Goal: Task Accomplishment & Management: Use online tool/utility

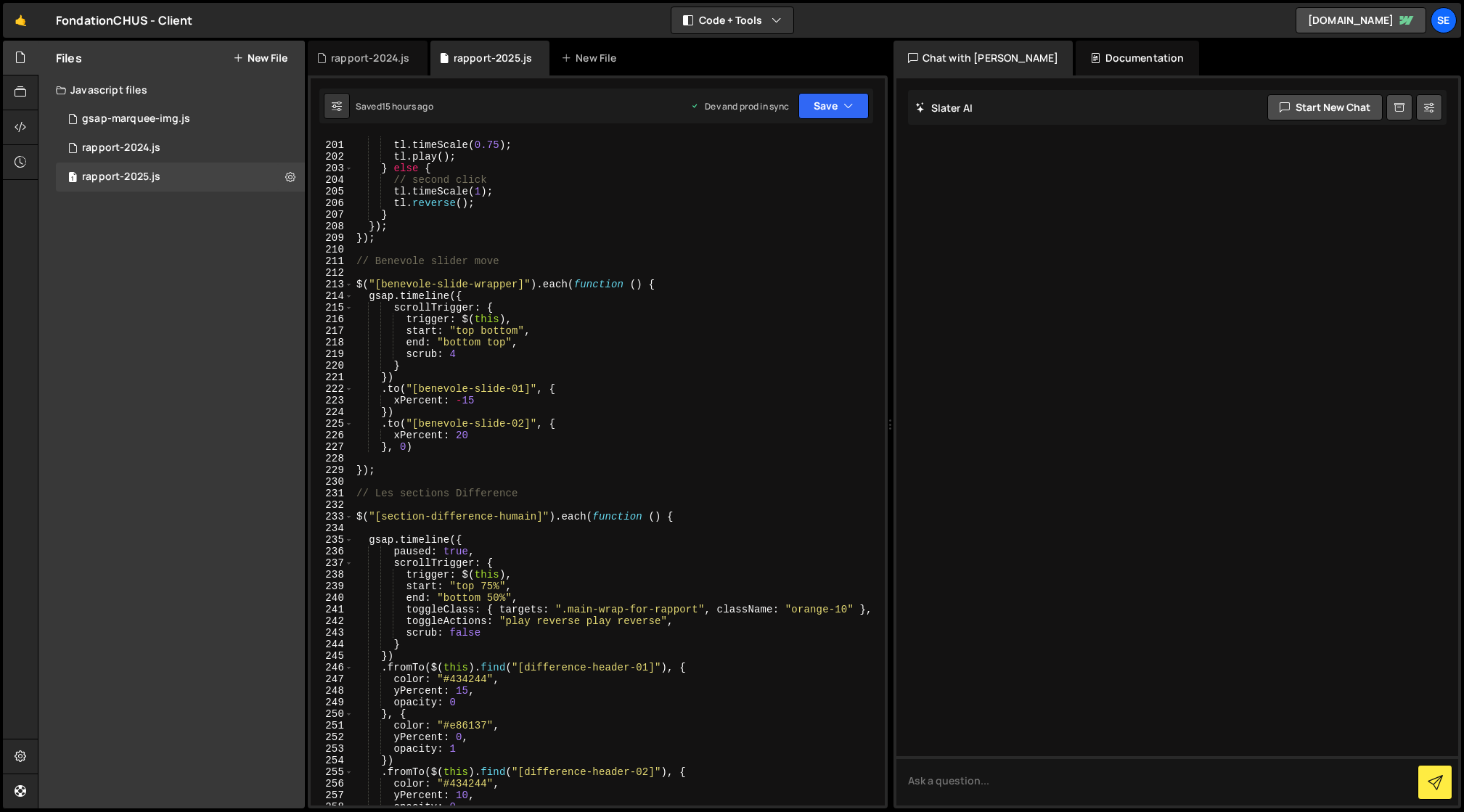
scroll to position [2320, 0]
click at [148, 117] on div "gsap-marquee-img.js" at bounding box center [136, 119] width 109 height 13
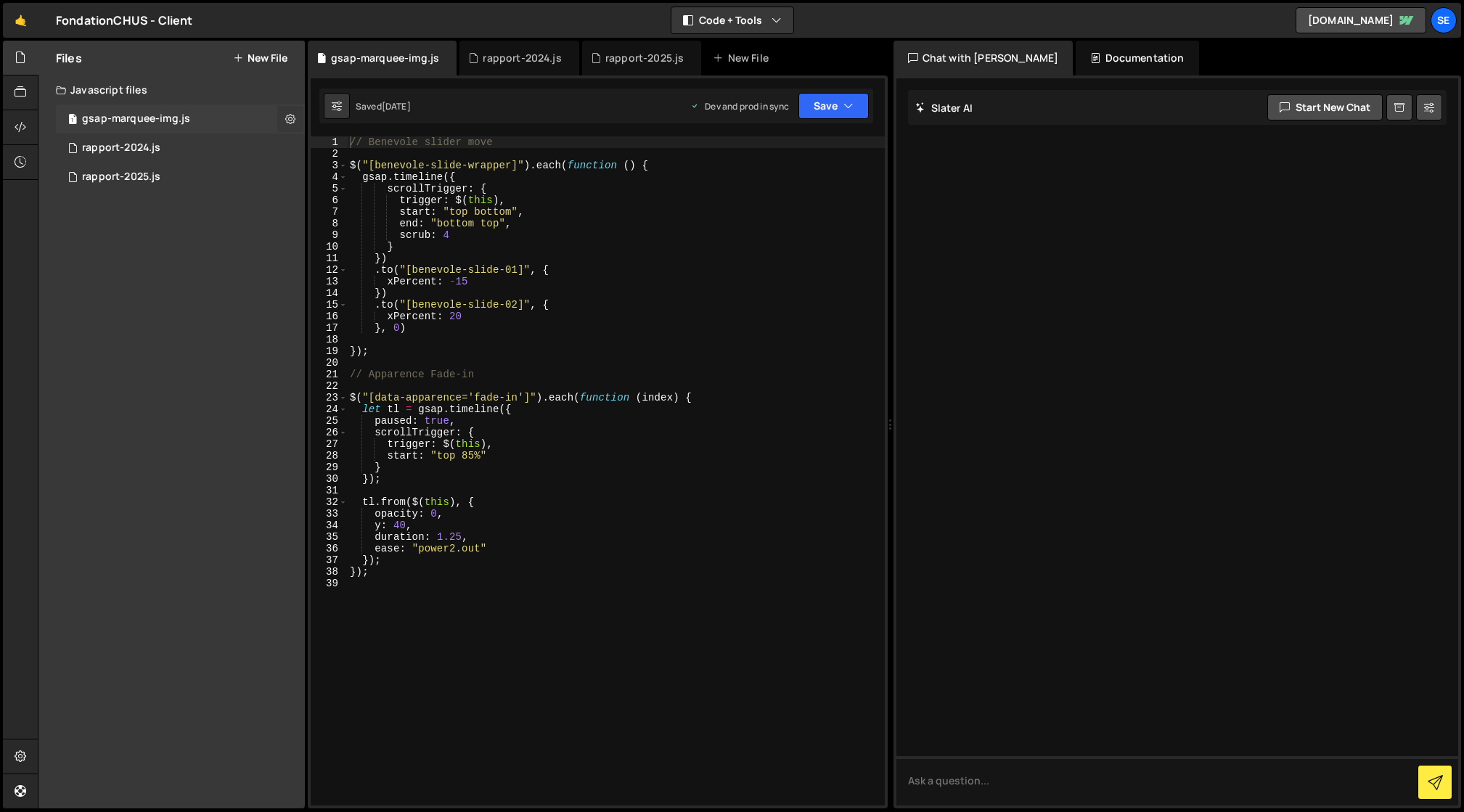
click at [289, 121] on icon at bounding box center [290, 119] width 10 height 14
click at [364, 150] on button "Edit File Settings" at bounding box center [379, 149] width 142 height 29
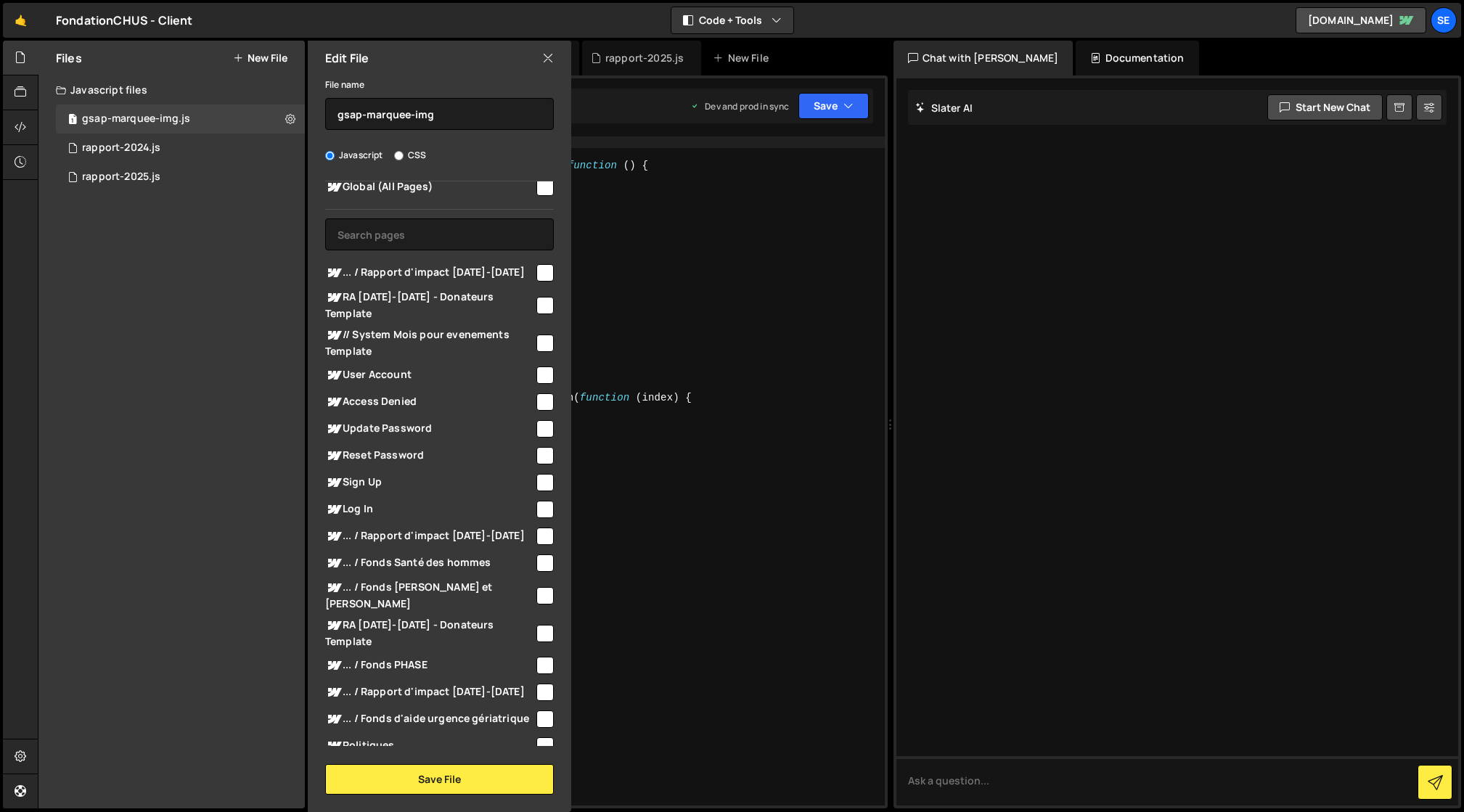
scroll to position [0, 0]
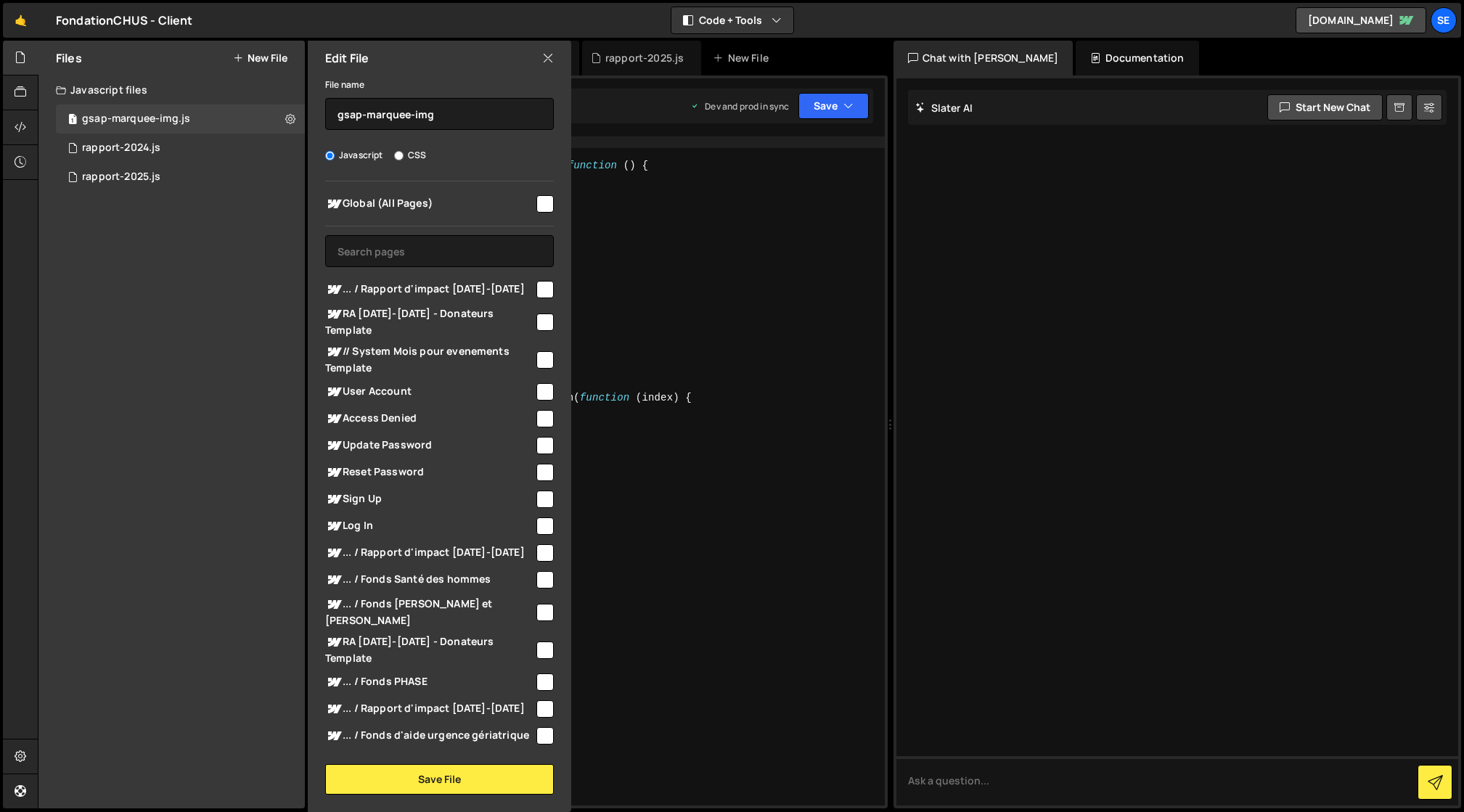
click at [547, 56] on icon at bounding box center [547, 58] width 11 height 16
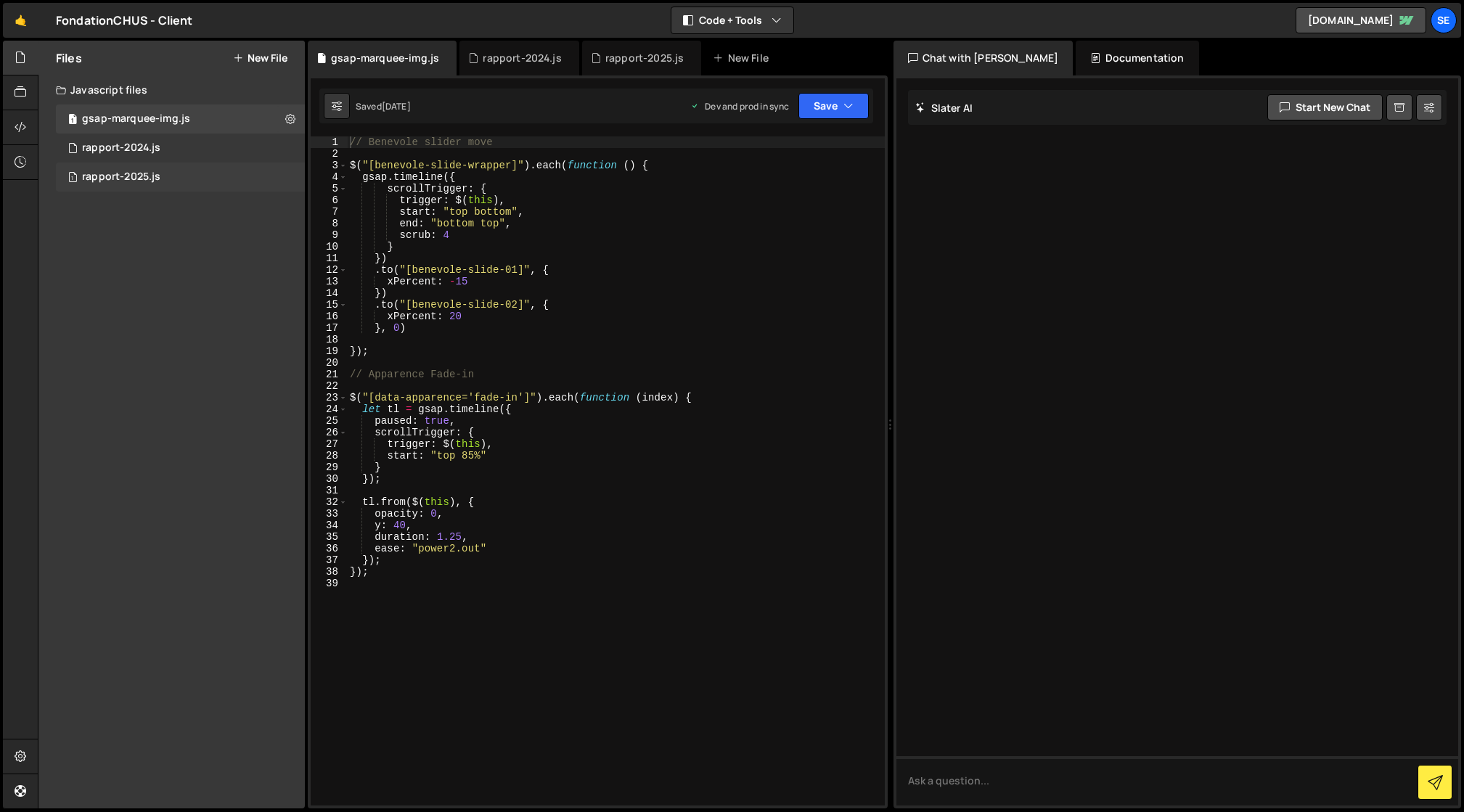
click at [175, 176] on div "1 rapport-2025.js 0" at bounding box center [180, 176] width 249 height 29
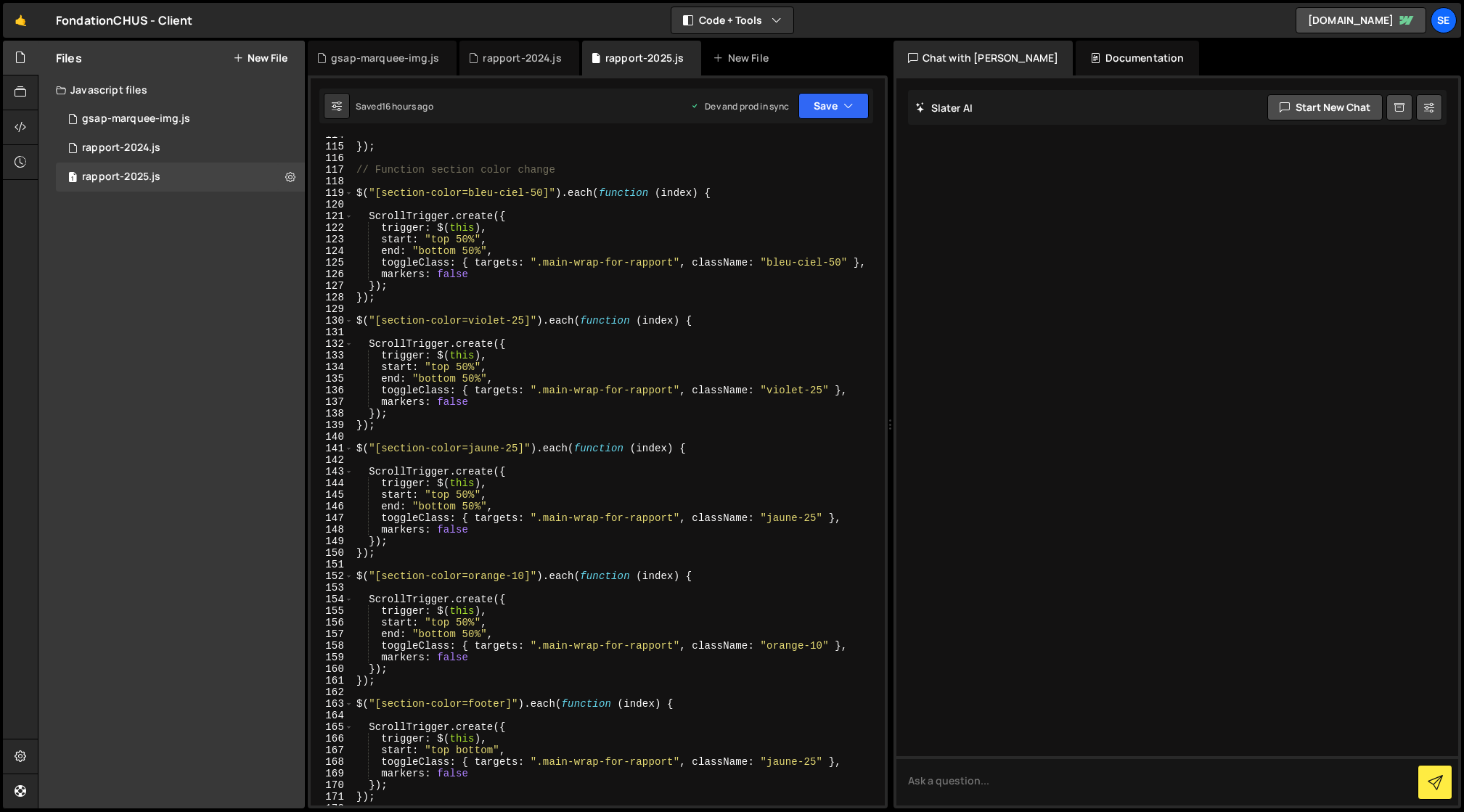
scroll to position [1321, 0]
drag, startPoint x: 470, startPoint y: 272, endPoint x: 863, endPoint y: 265, distance: 393.1
click at [863, 265] on div "}) ; // Function section color change $ ( "[section-color=bleu-ciel-50]" ) . ea…" at bounding box center [616, 473] width 526 height 692
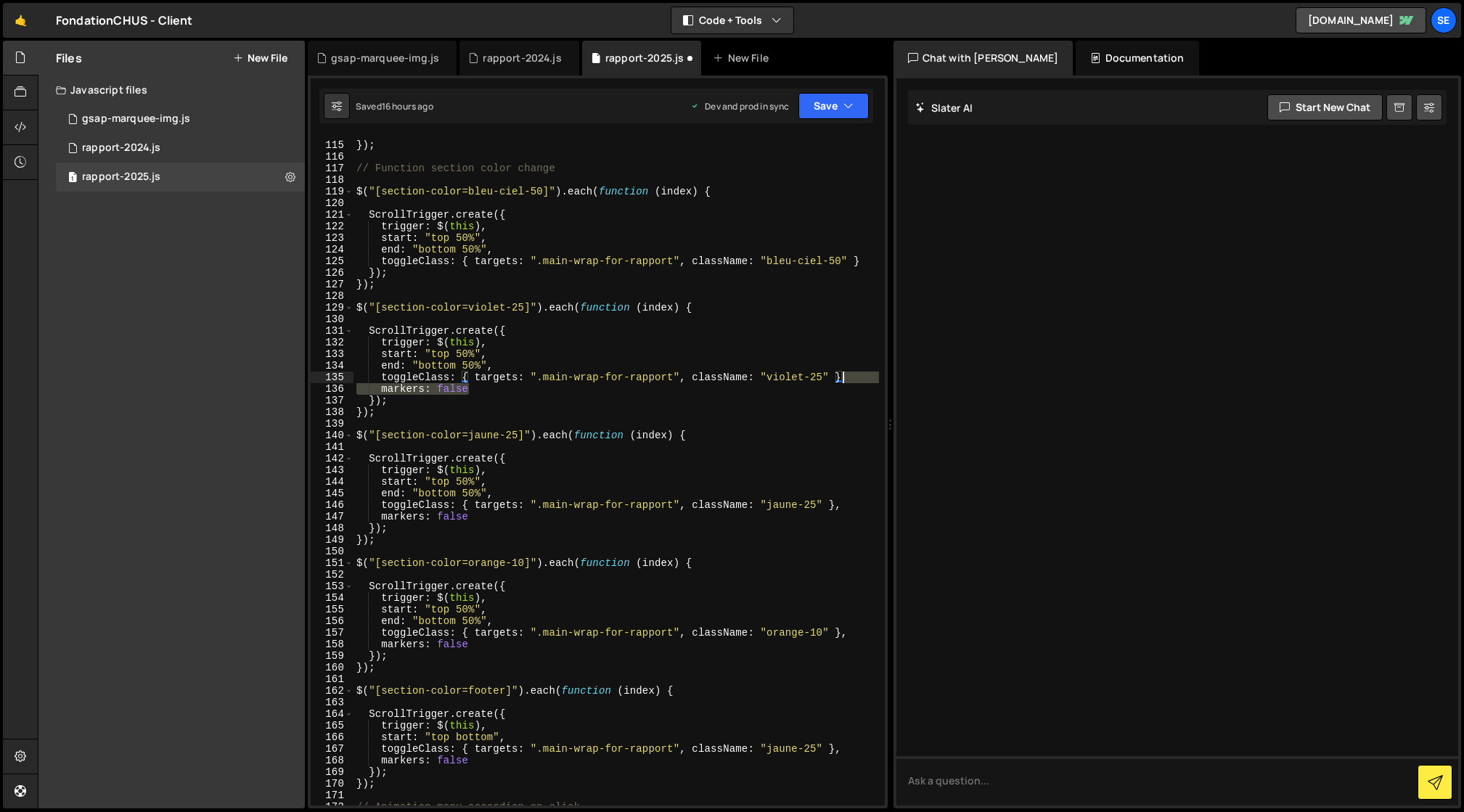
drag, startPoint x: 478, startPoint y: 391, endPoint x: 843, endPoint y: 378, distance: 365.2
click at [843, 378] on div "}) ; // Function section color change $ ( "[section-color=bleu-ciel-50]" ) . ea…" at bounding box center [616, 473] width 526 height 692
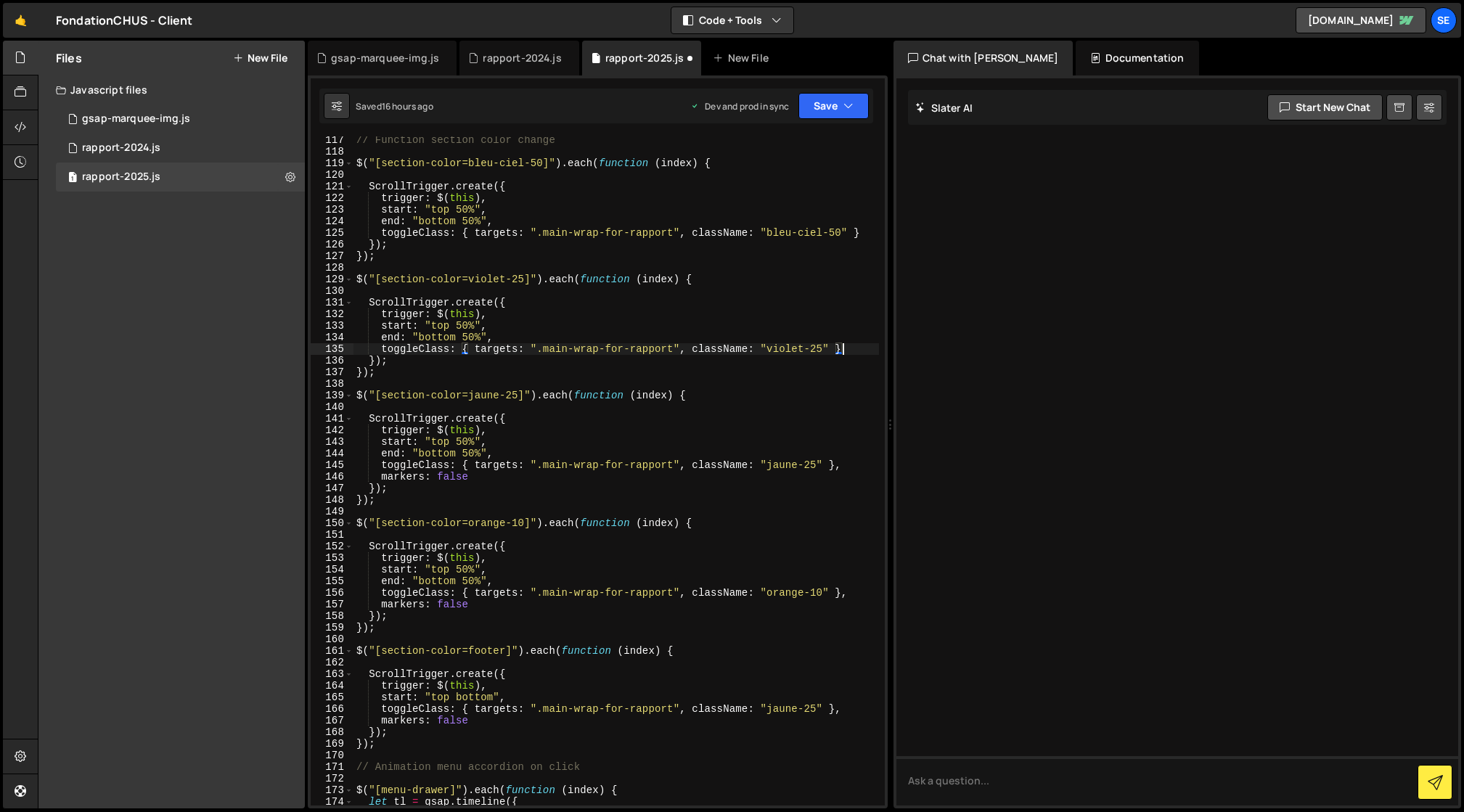
scroll to position [1349, 0]
drag, startPoint x: 488, startPoint y: 479, endPoint x: 838, endPoint y: 474, distance: 350.0
click at [836, 470] on div "// Function section color change $ ( "[section-color=bleu-ciel-50]" ) . each ( …" at bounding box center [616, 480] width 526 height 692
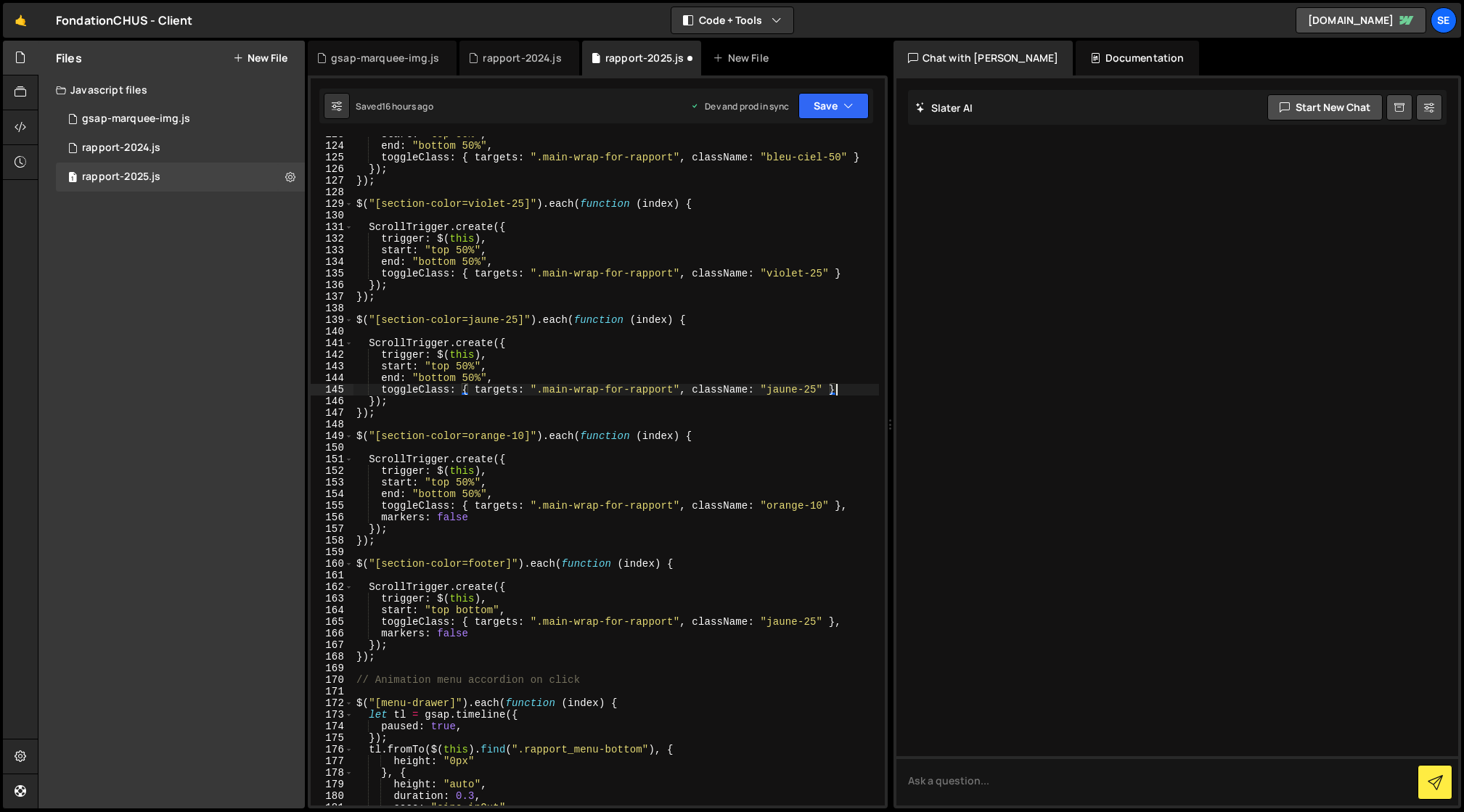
scroll to position [1424, 0]
drag, startPoint x: 523, startPoint y: 520, endPoint x: 845, endPoint y: 505, distance: 322.3
click at [845, 505] on div "start : "top 50%" , end : "bottom 50%" , toggleClass : { targets : ".main-wrap-…" at bounding box center [616, 474] width 526 height 692
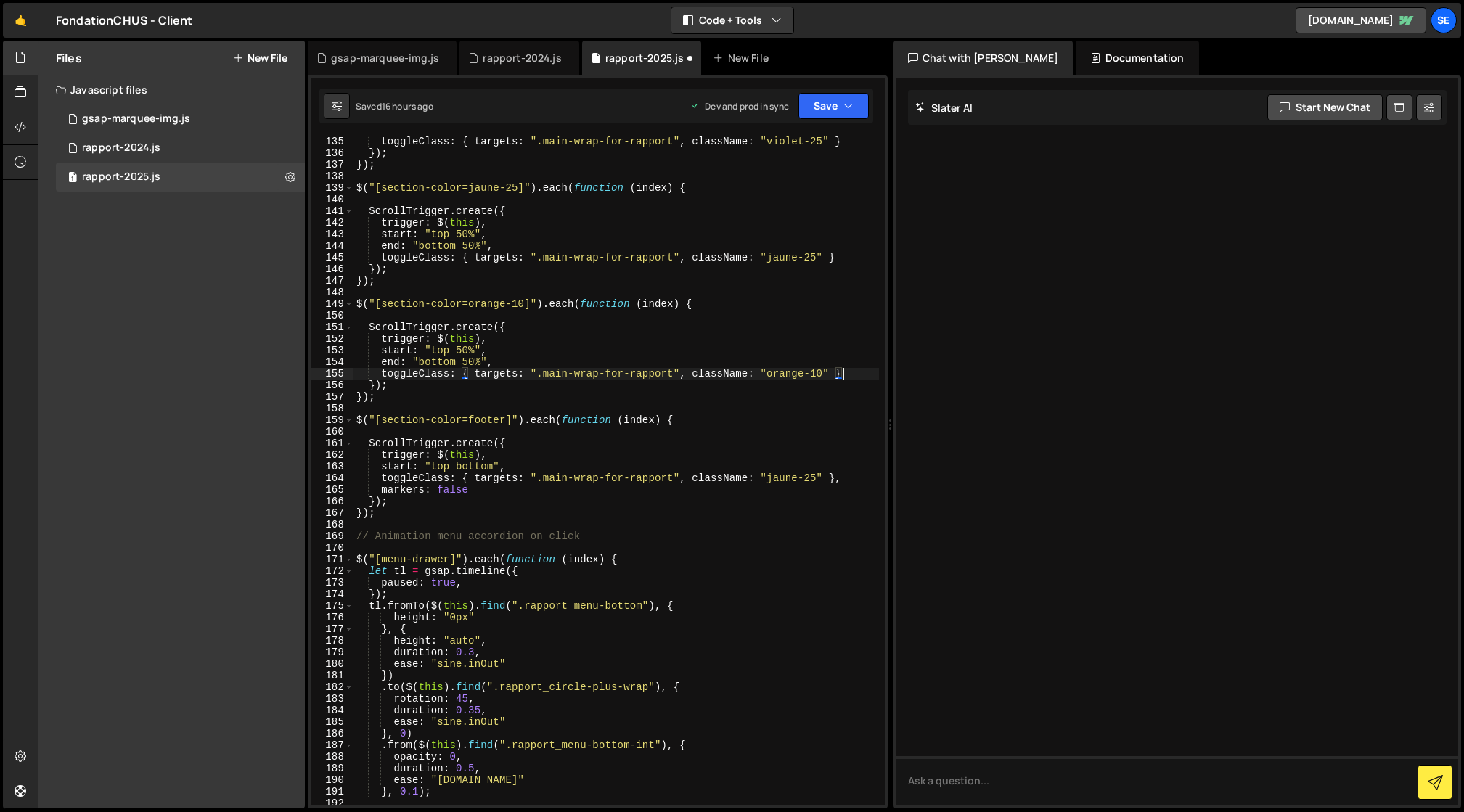
scroll to position [1556, 0]
drag, startPoint x: 483, startPoint y: 492, endPoint x: 838, endPoint y: 479, distance: 355.2
click at [838, 479] on div "toggleClass : { targets : ".main-wrap-for-rapport" , className : "violet-25" } …" at bounding box center [616, 481] width 526 height 692
type textarea "toggleClass: { targets: ".main-wrap-for-rapport", className: "jaune-25" }"
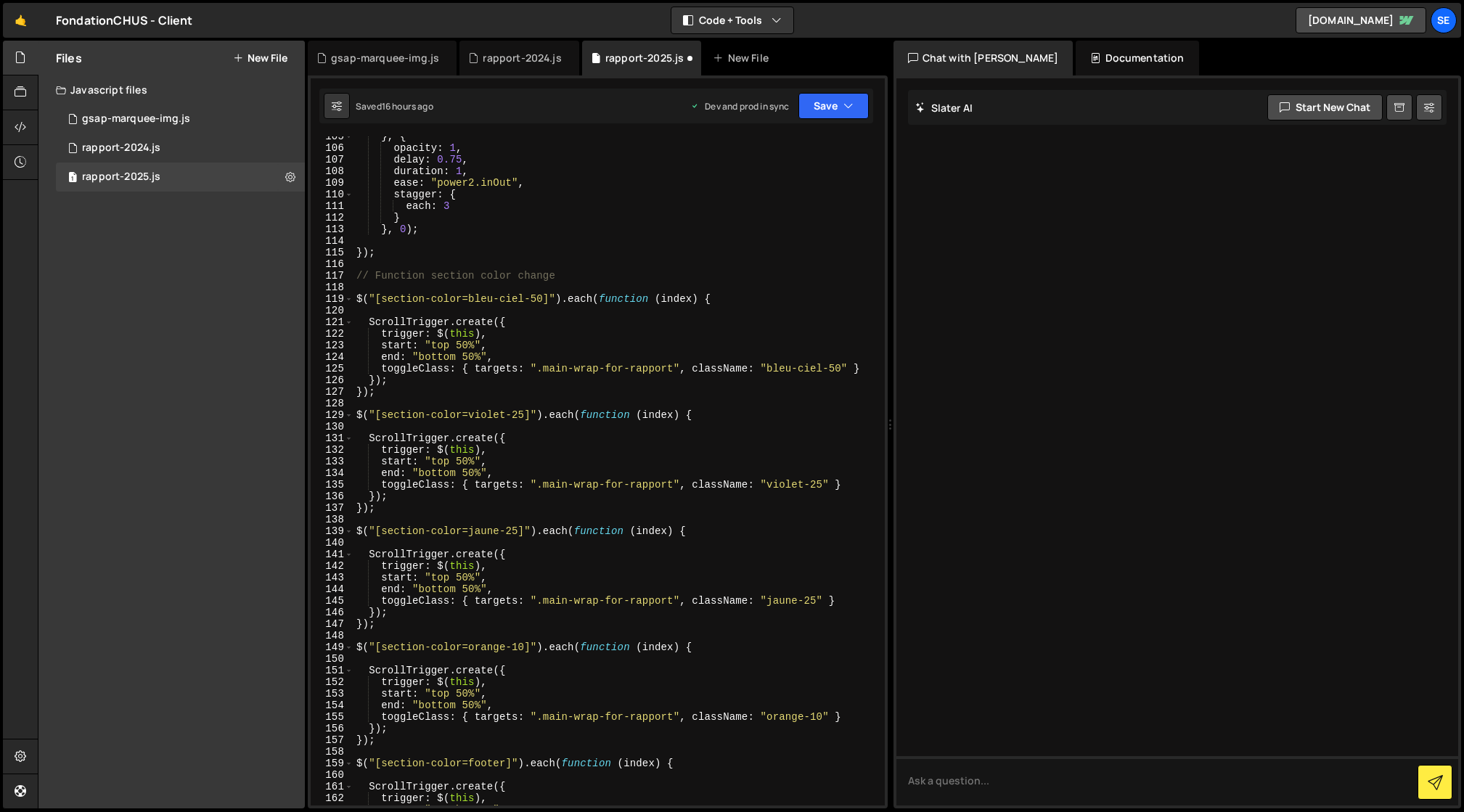
scroll to position [1558, 0]
